Goal: Find specific page/section: Find specific page/section

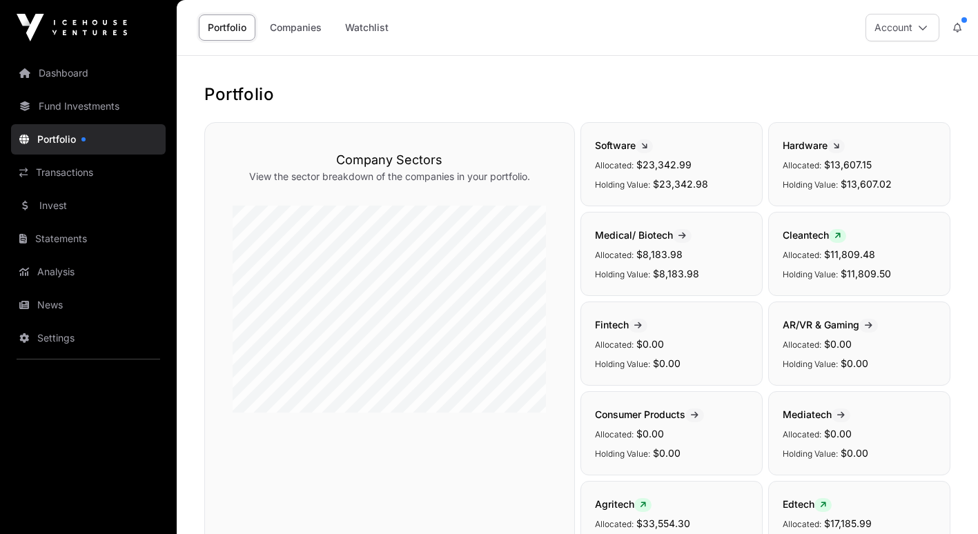
click at [68, 235] on link "Statements" at bounding box center [88, 239] width 155 height 30
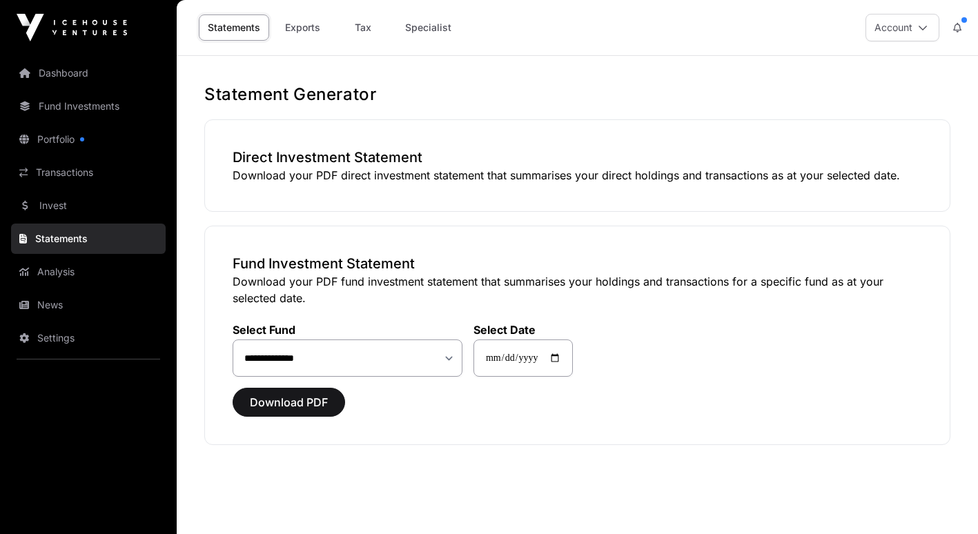
click at [61, 143] on link "Portfolio" at bounding box center [88, 139] width 155 height 30
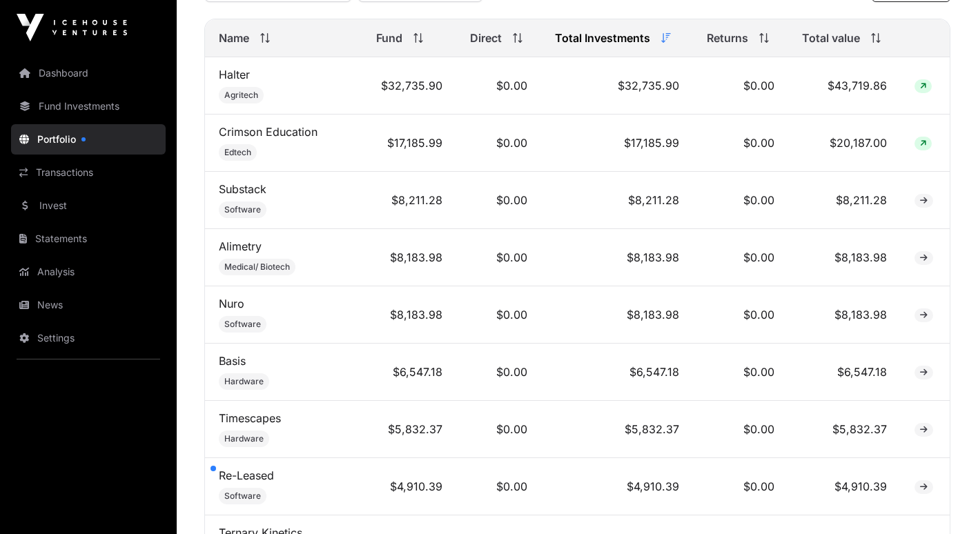
scroll to position [621, 0]
click at [248, 137] on link "Crimson Education" at bounding box center [268, 131] width 99 height 14
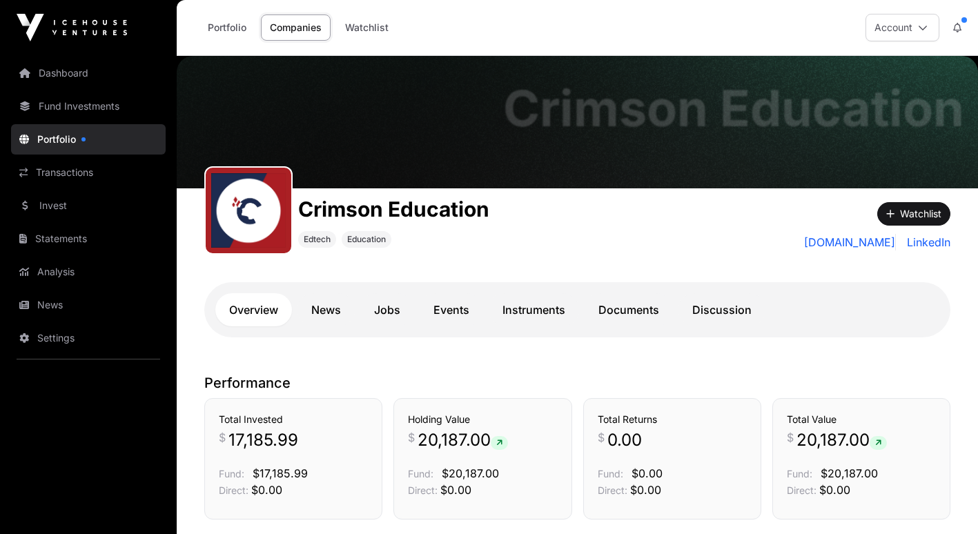
click at [632, 319] on link "Documents" at bounding box center [629, 309] width 88 height 33
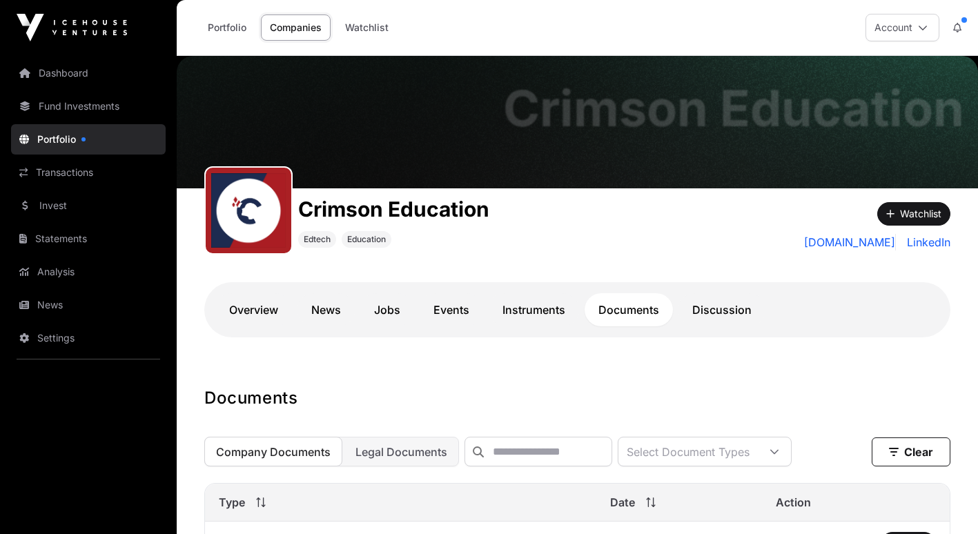
click at [57, 139] on link "Portfolio" at bounding box center [88, 139] width 155 height 30
